Goal: Find specific page/section: Find specific page/section

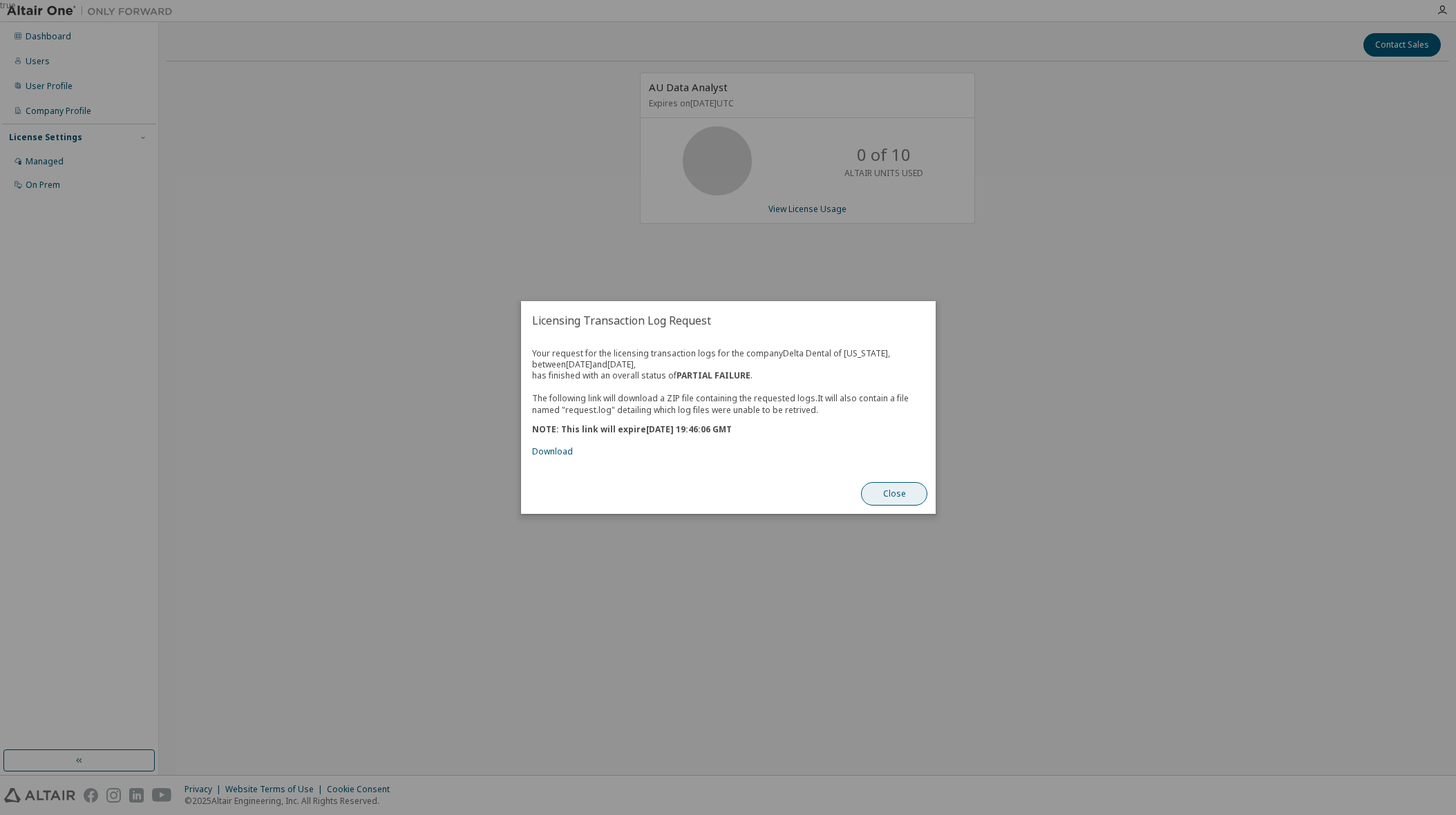
click at [894, 498] on button "Close" at bounding box center [894, 494] width 67 height 24
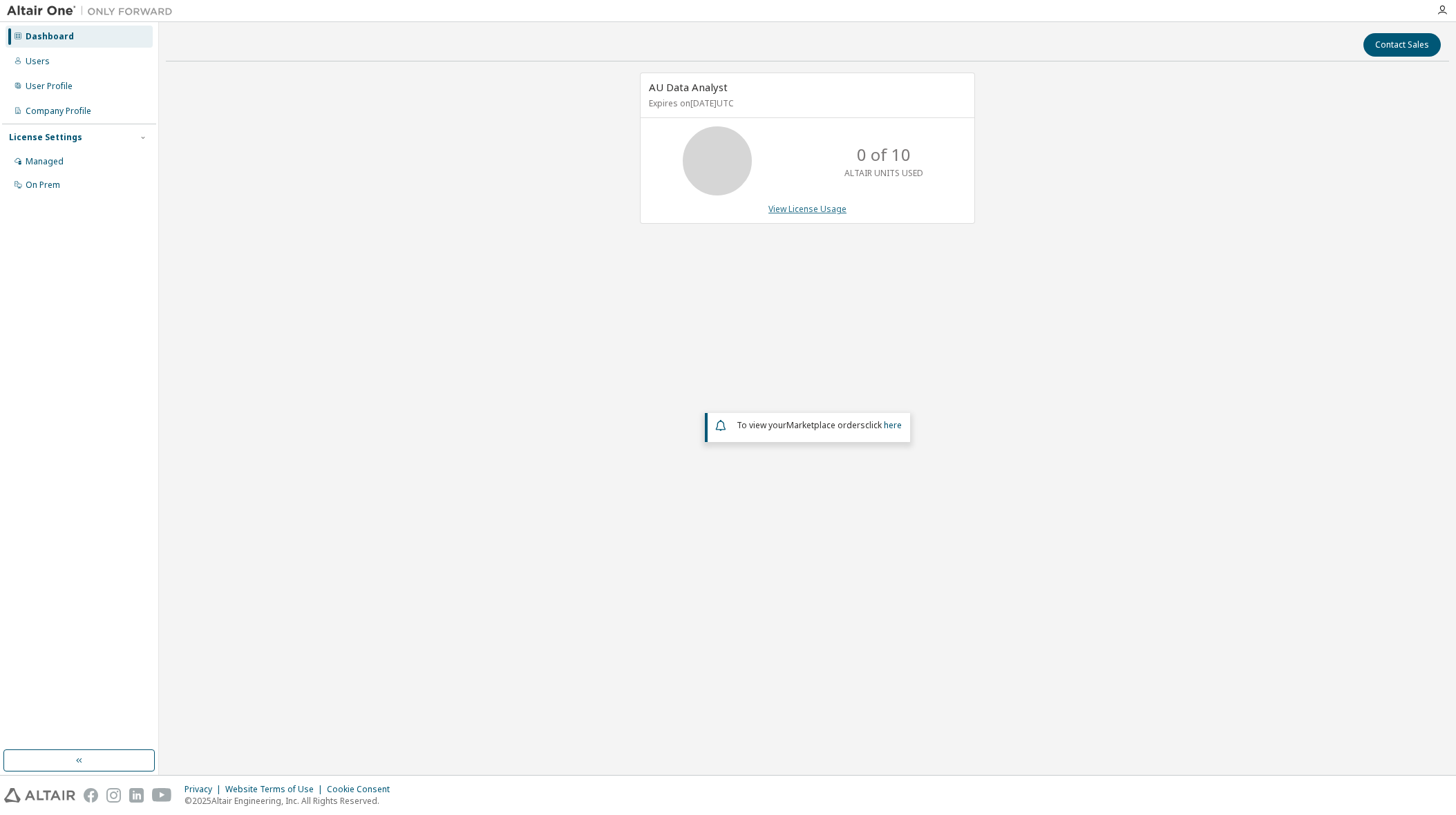
click at [827, 211] on link "View License Usage" at bounding box center [807, 208] width 78 height 11
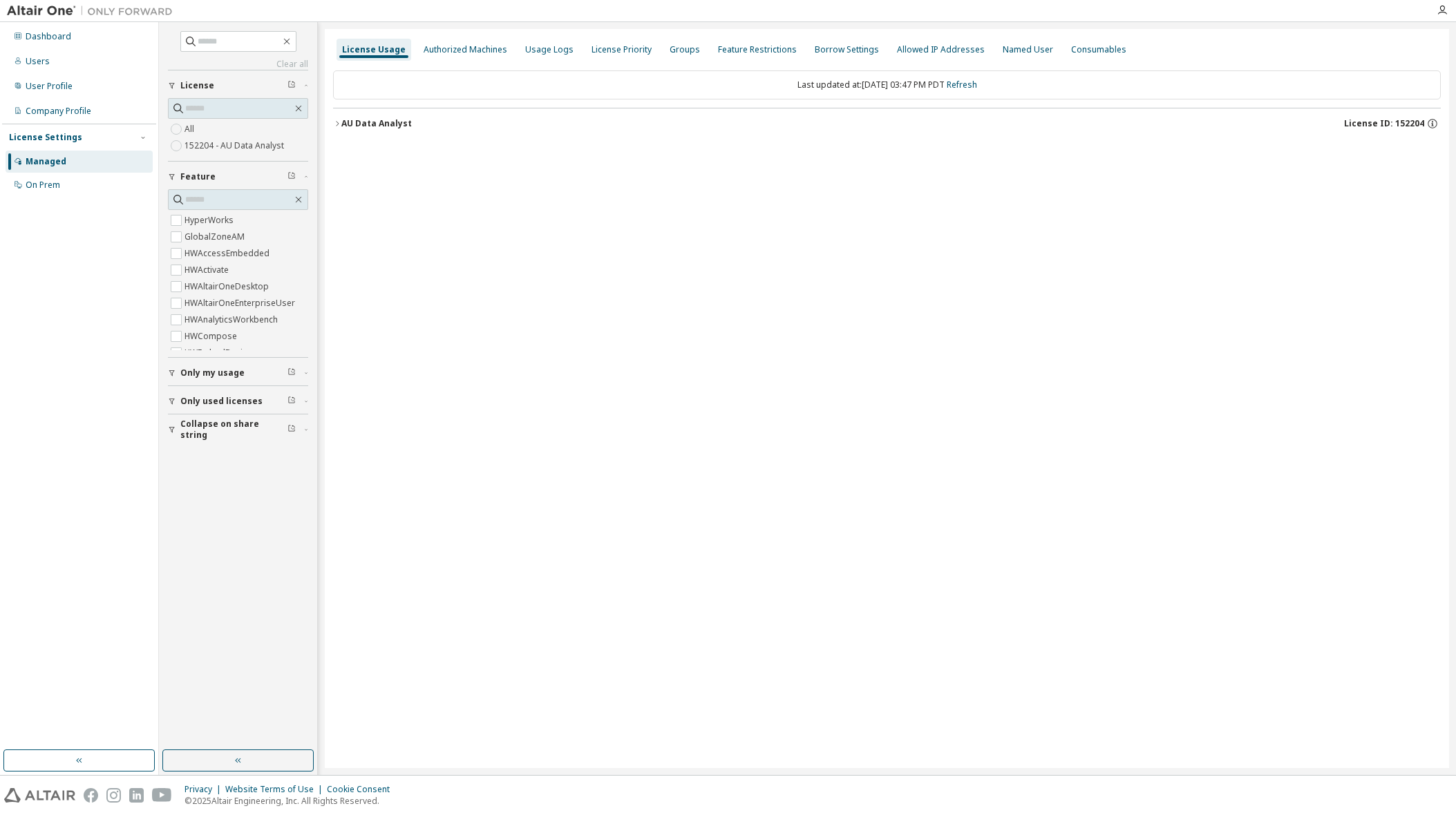
click at [338, 125] on icon "button" at bounding box center [336, 123] width 8 height 8
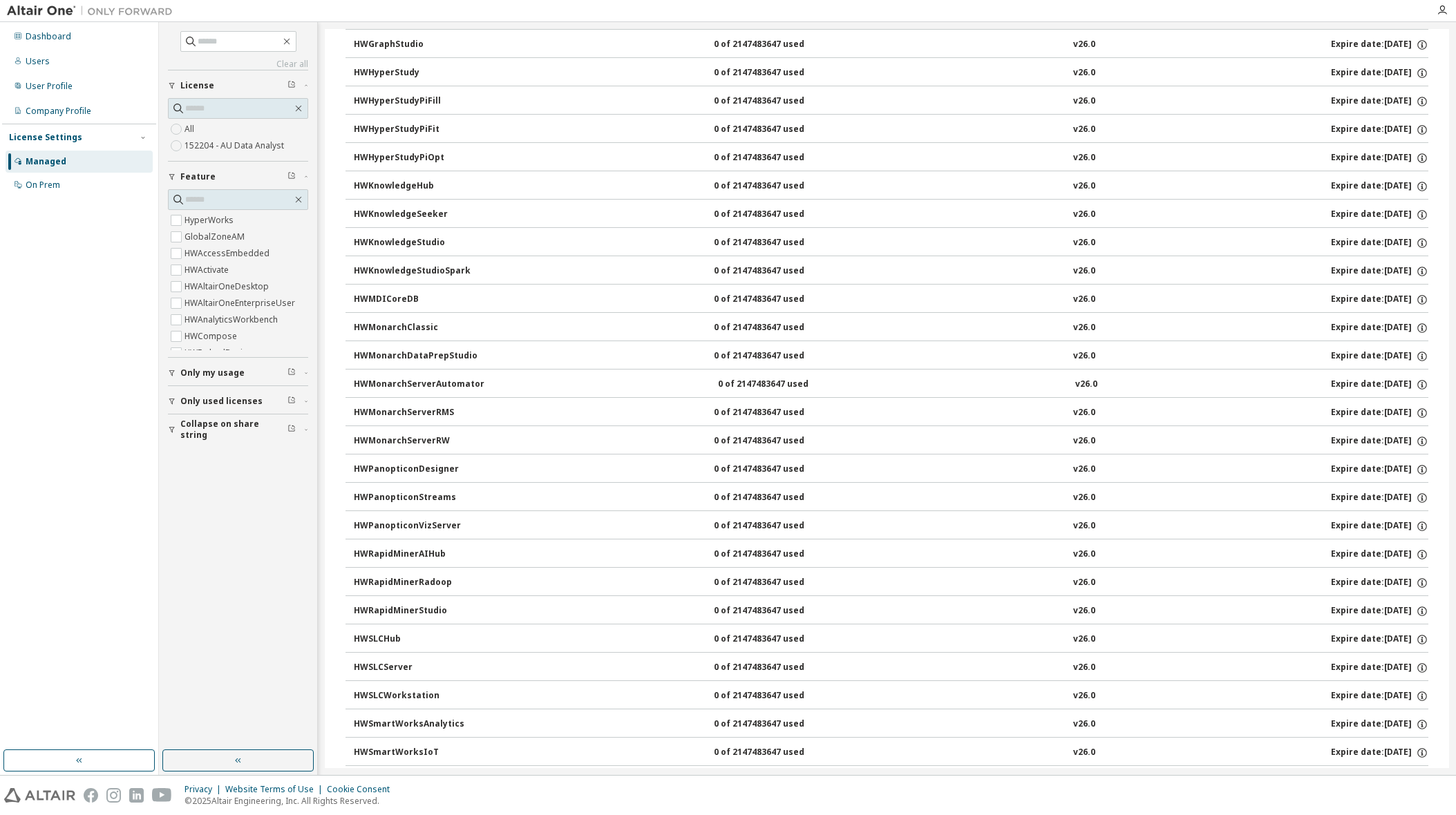
scroll to position [622, 0]
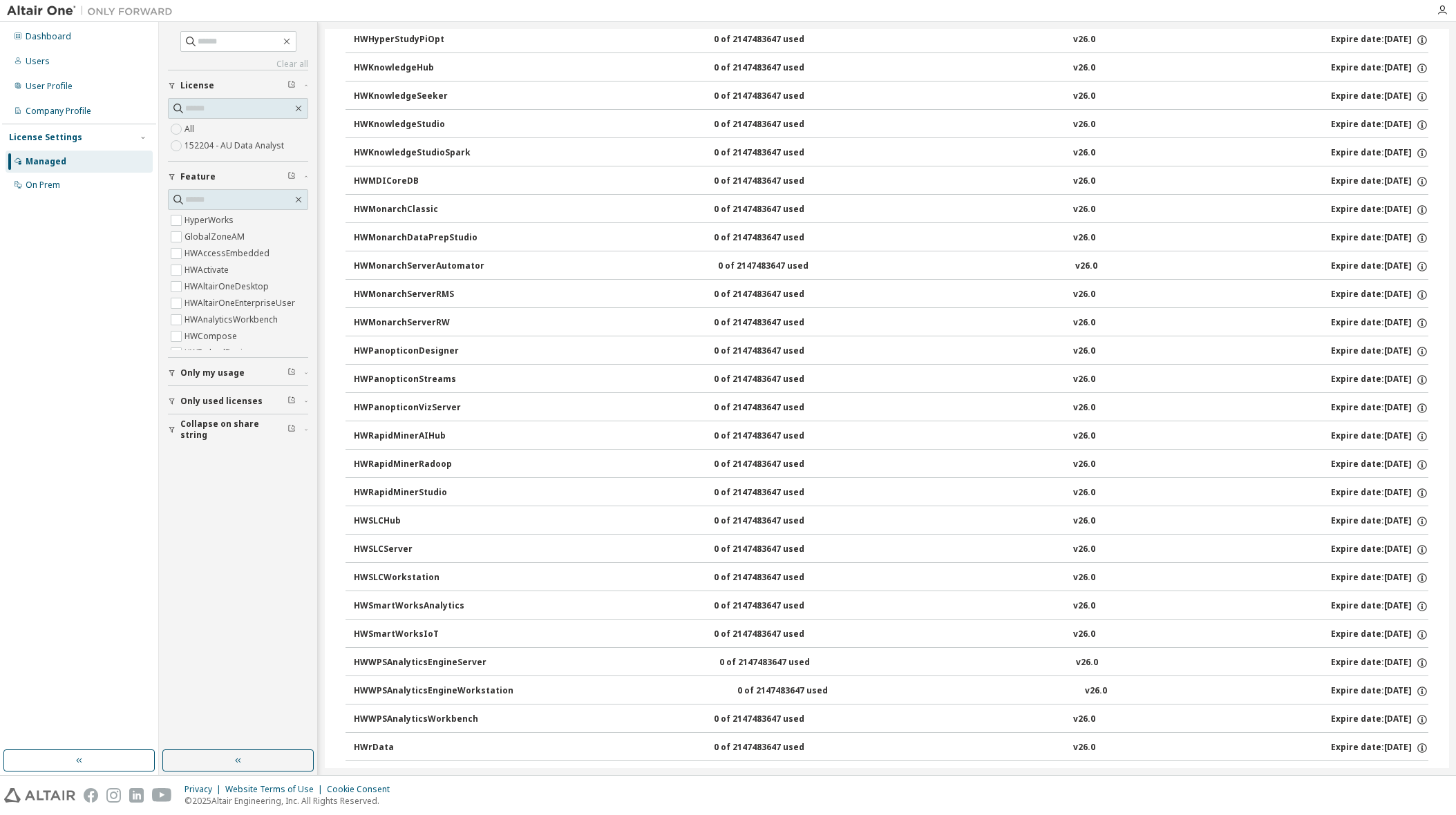
click at [56, 10] on img at bounding box center [93, 11] width 173 height 14
click at [48, 39] on div "Dashboard" at bounding box center [48, 36] width 46 height 11
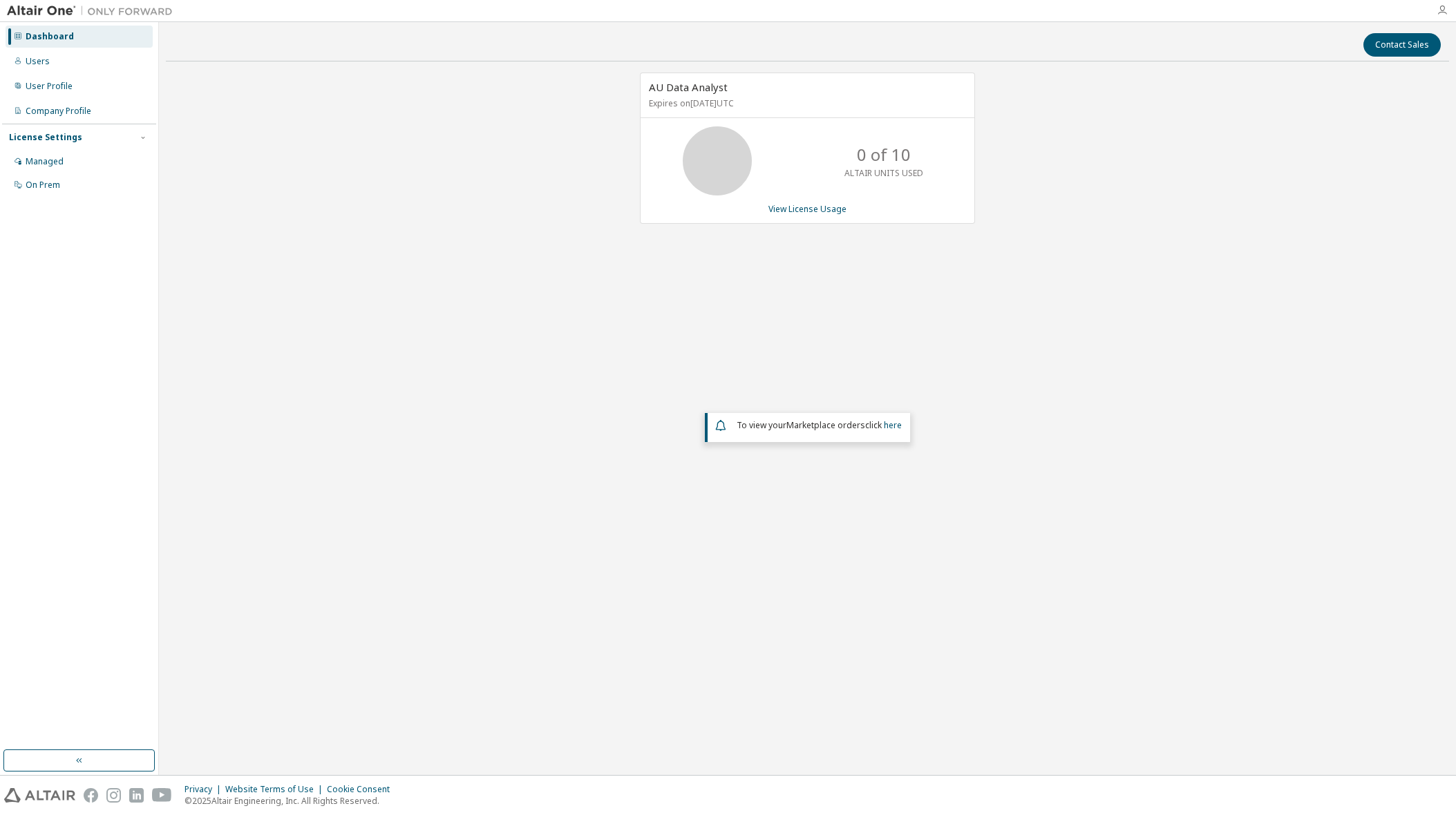
click at [1441, 10] on icon "button" at bounding box center [1442, 11] width 11 height 11
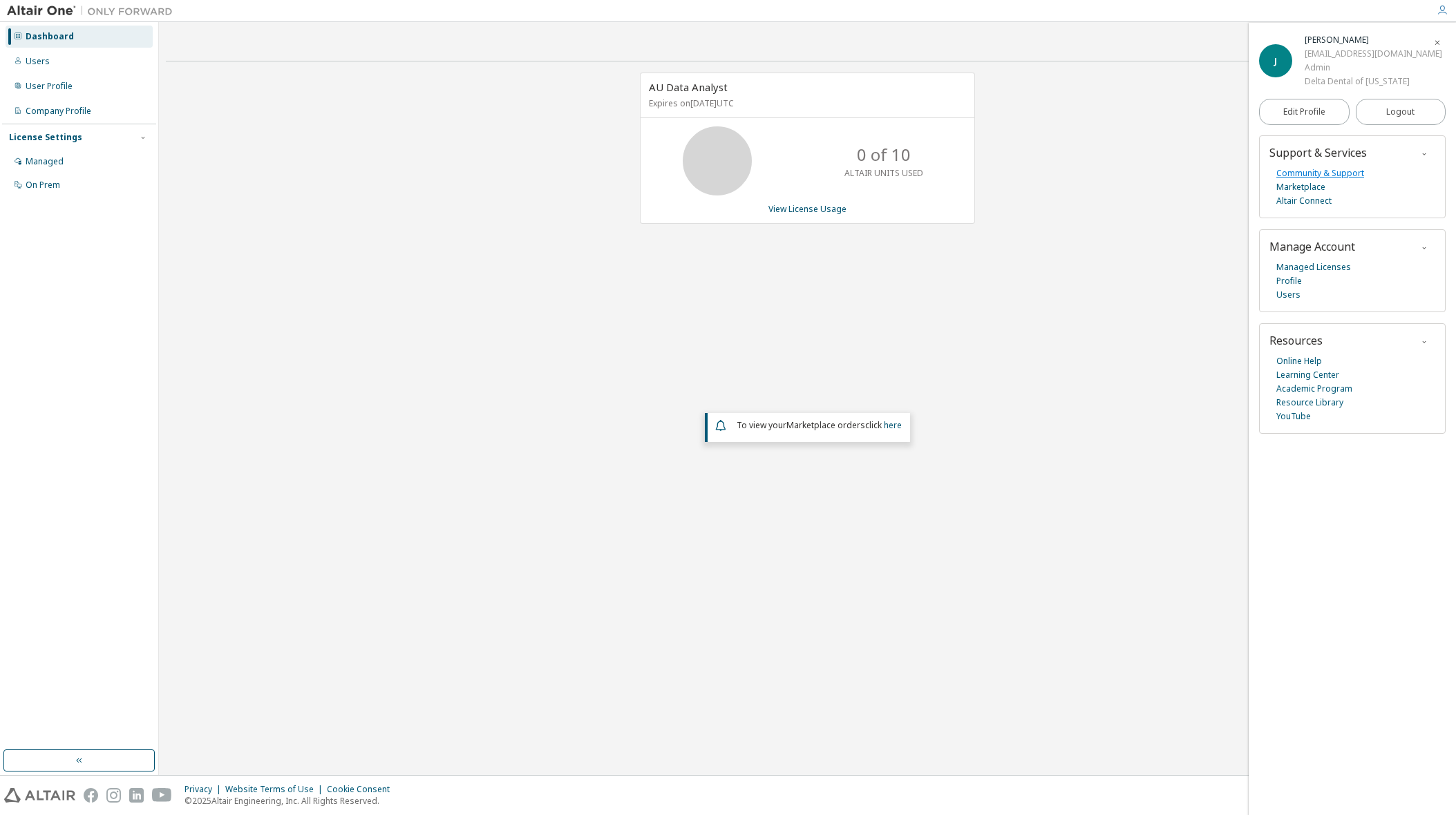
click at [1333, 170] on link "Community & Support" at bounding box center [1320, 174] width 88 height 14
